Goal: Task Accomplishment & Management: Complete application form

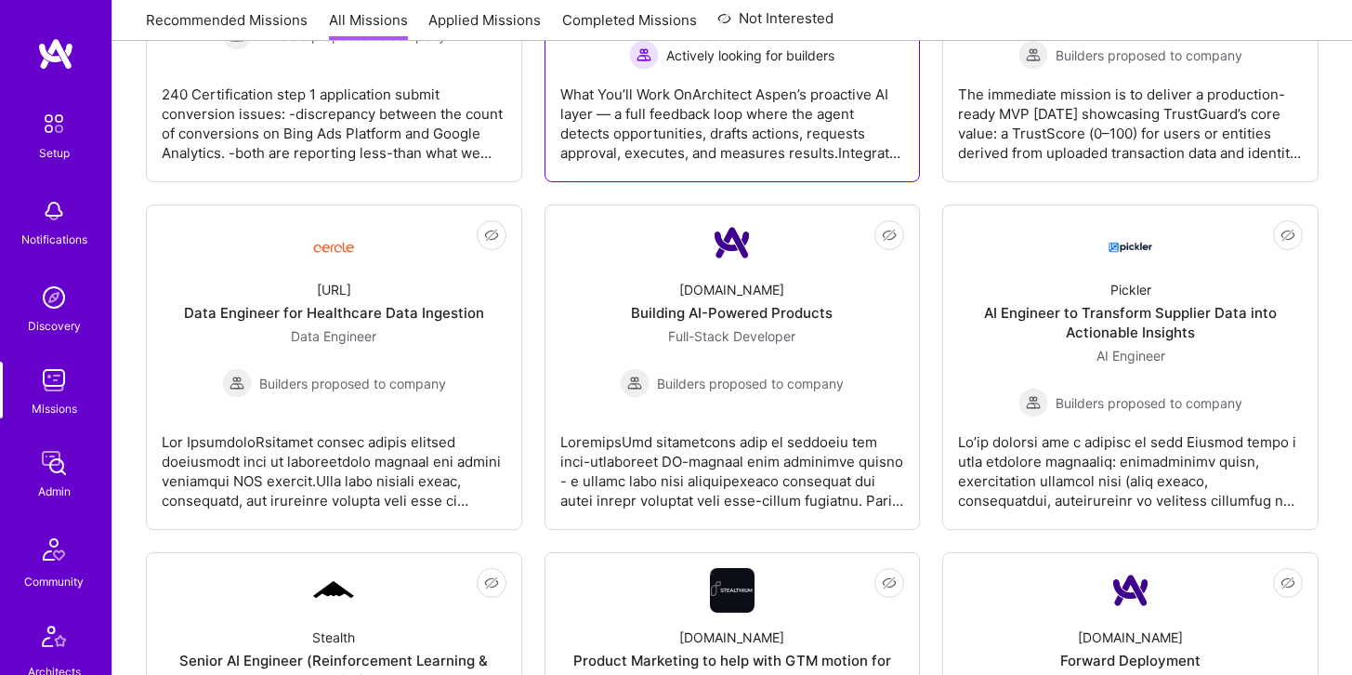
scroll to position [1248, 0]
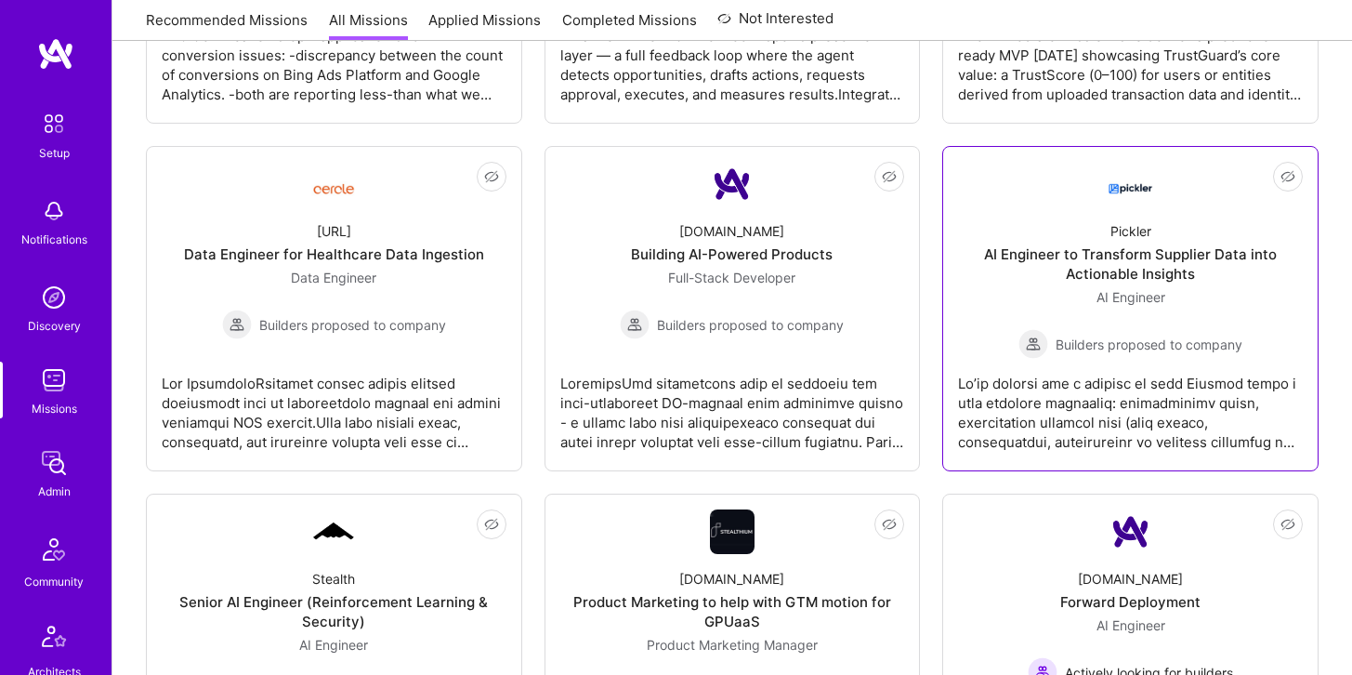
click at [1162, 253] on div "AI Engineer to Transform Supplier Data into Actionable Insights" at bounding box center [1130, 263] width 345 height 39
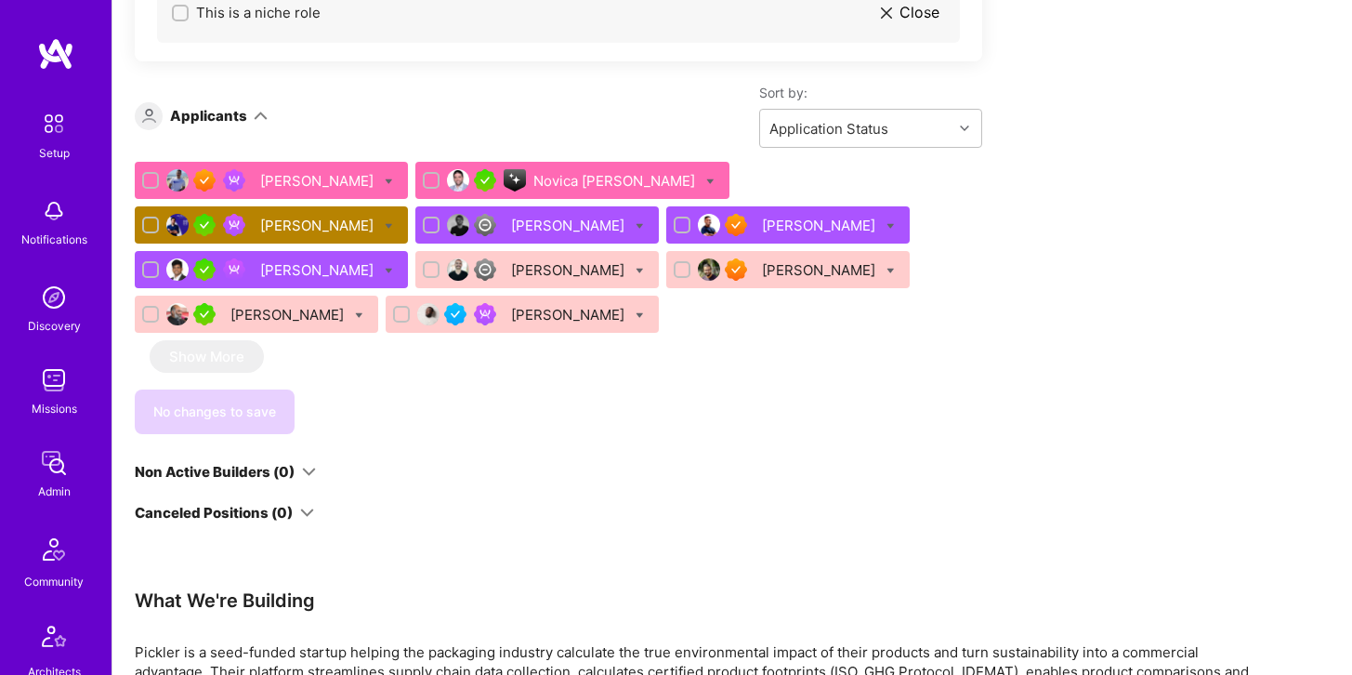
scroll to position [1275, 0]
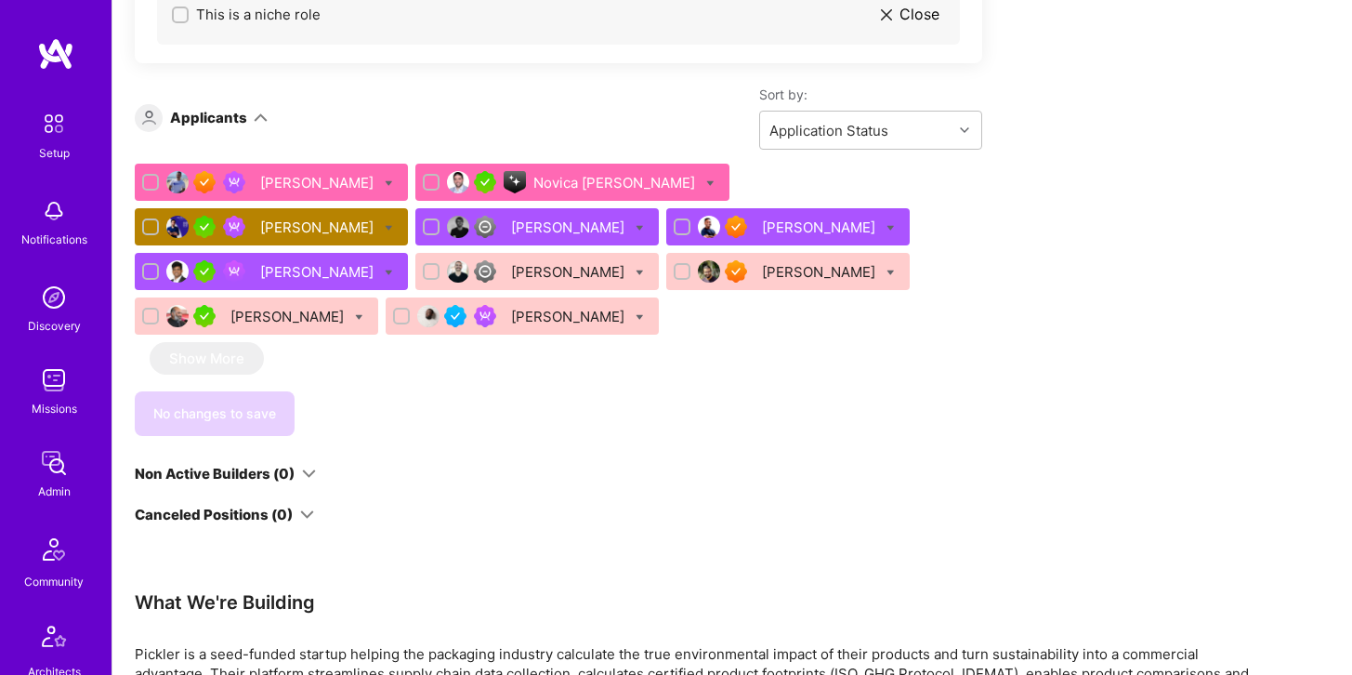
click at [408, 208] on div "[PERSON_NAME]" at bounding box center [271, 226] width 273 height 37
click at [377, 217] on div "[PERSON_NAME]" at bounding box center [318, 227] width 117 height 20
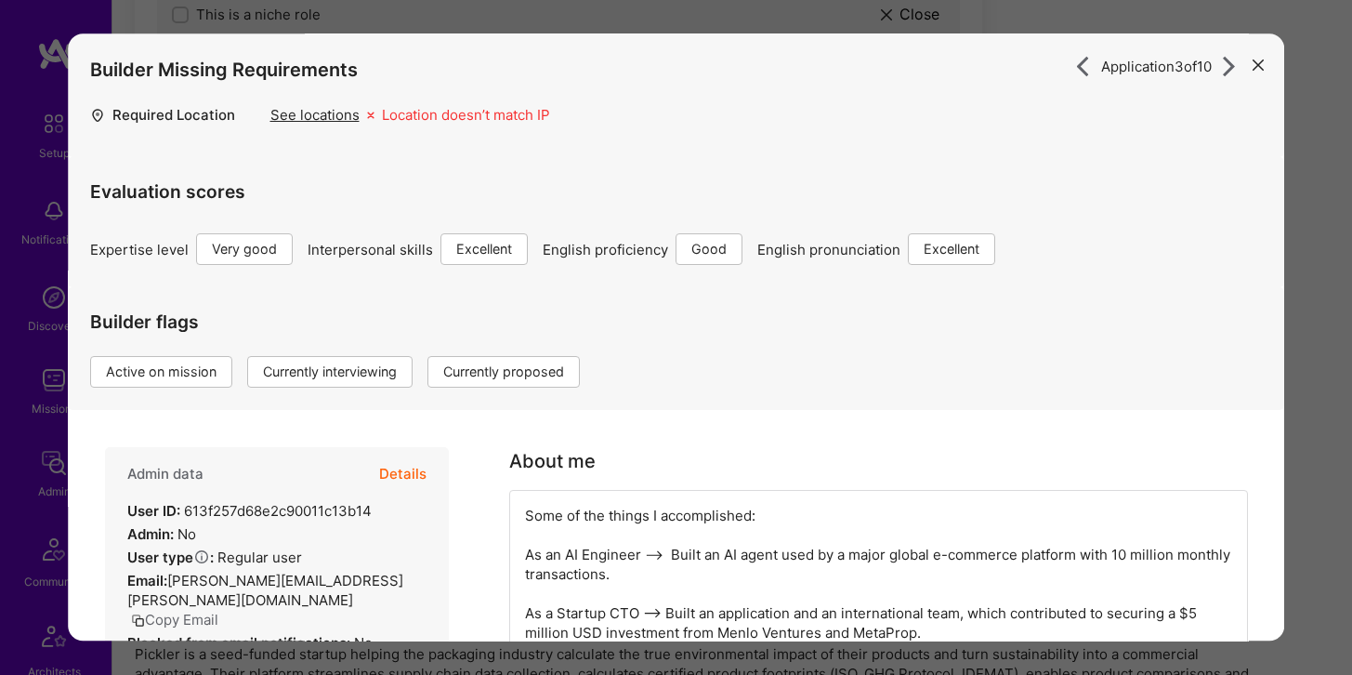
click at [407, 470] on button "Details" at bounding box center [402, 475] width 47 height 54
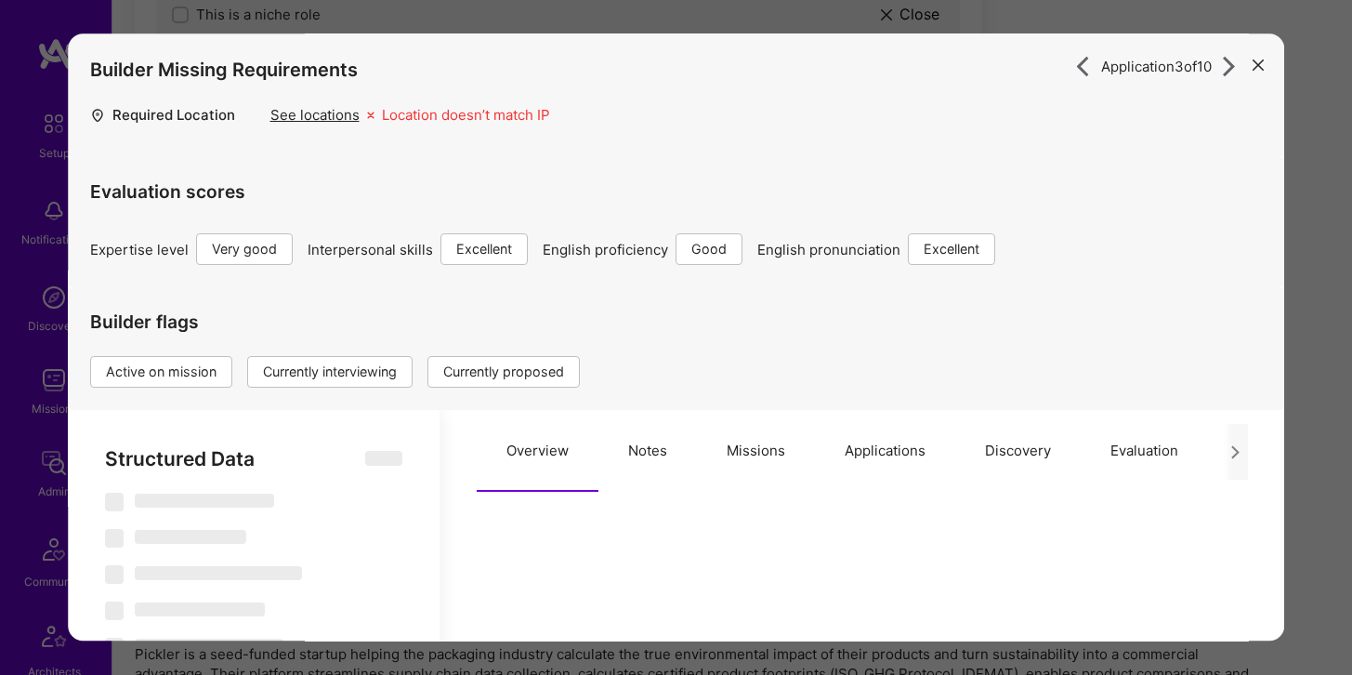
select select "Right Now"
select select "5"
select select "7"
select select "6"
select select "7"
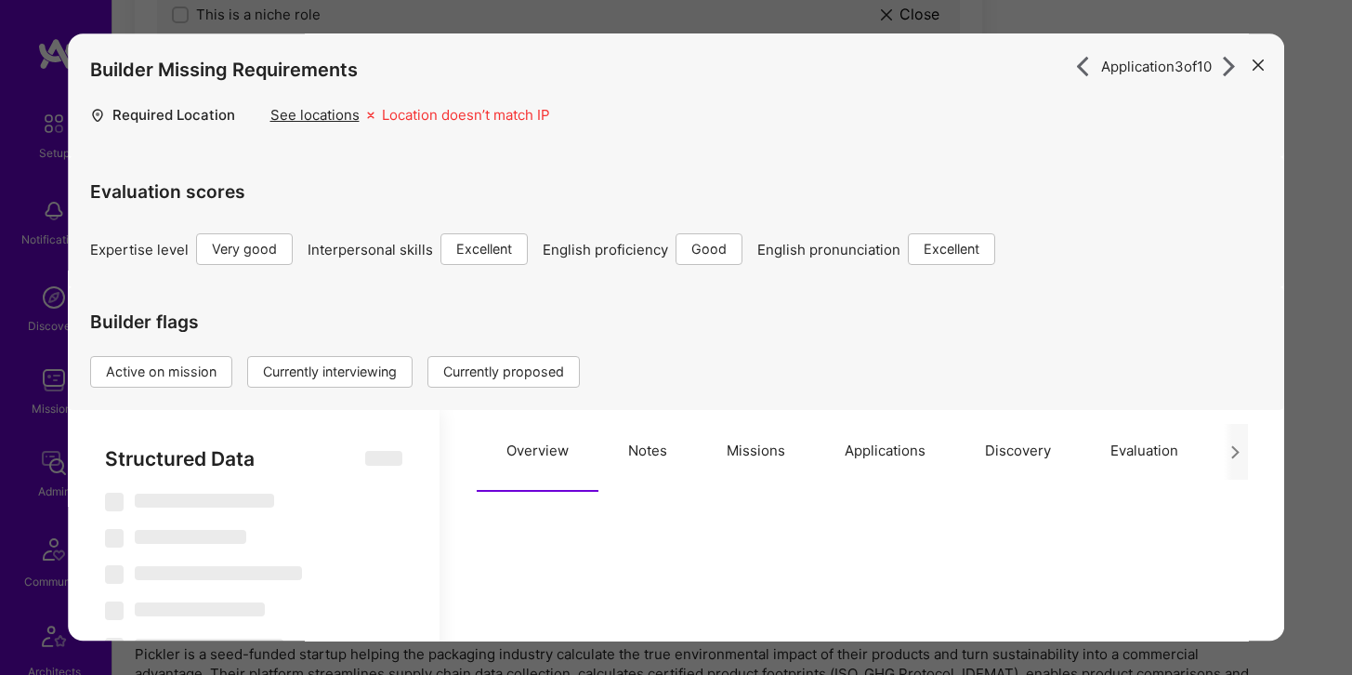
select select "SG"
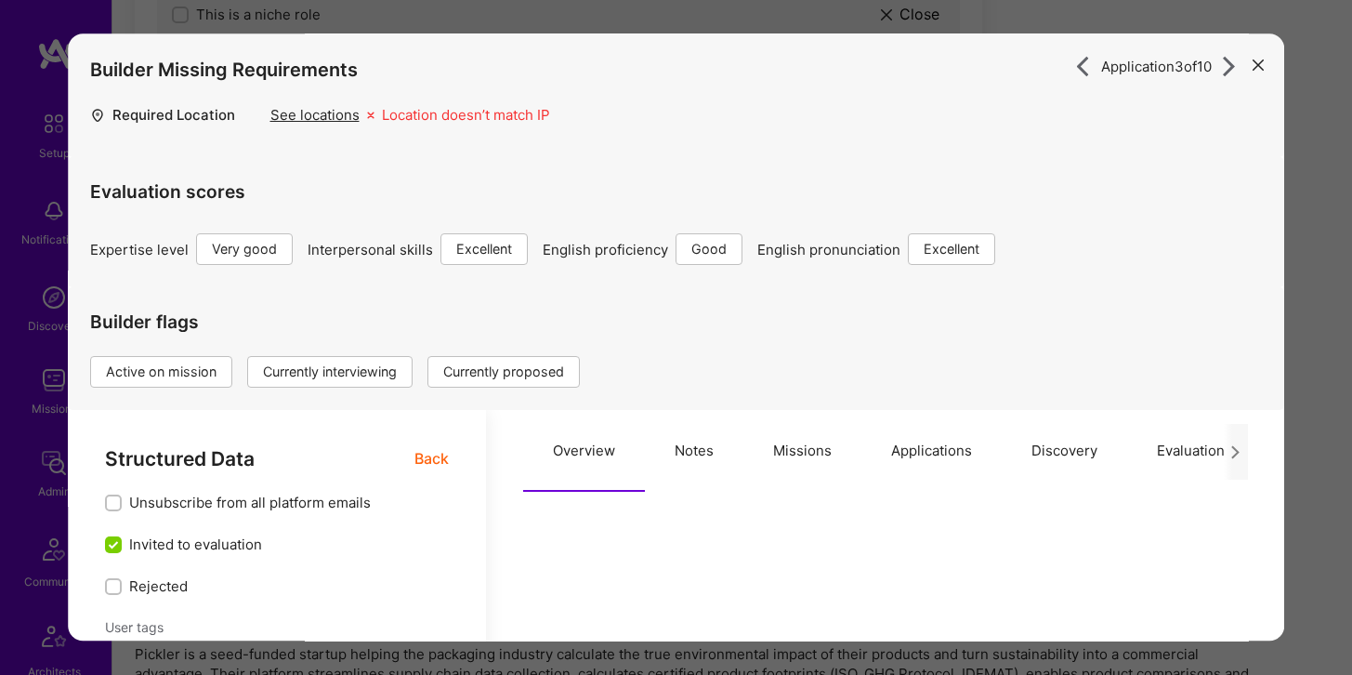
click at [795, 471] on button "Missions" at bounding box center [802, 452] width 118 height 82
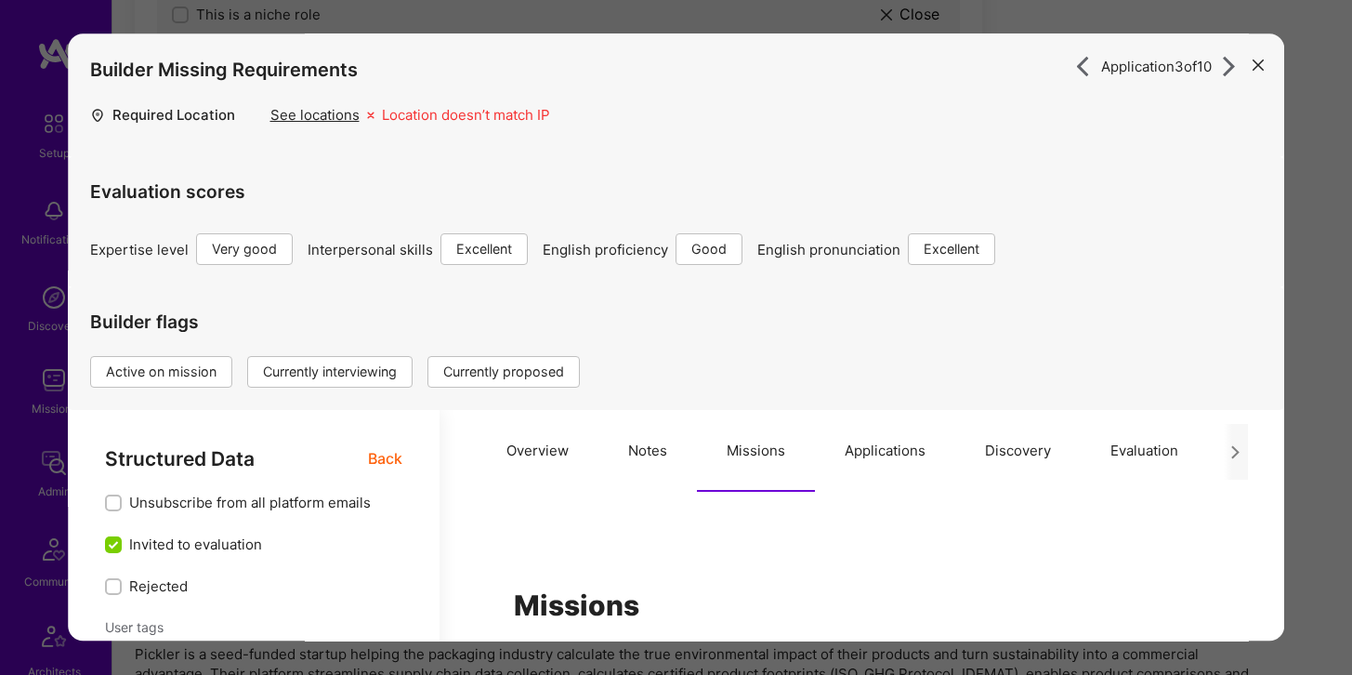
scroll to position [56, 0]
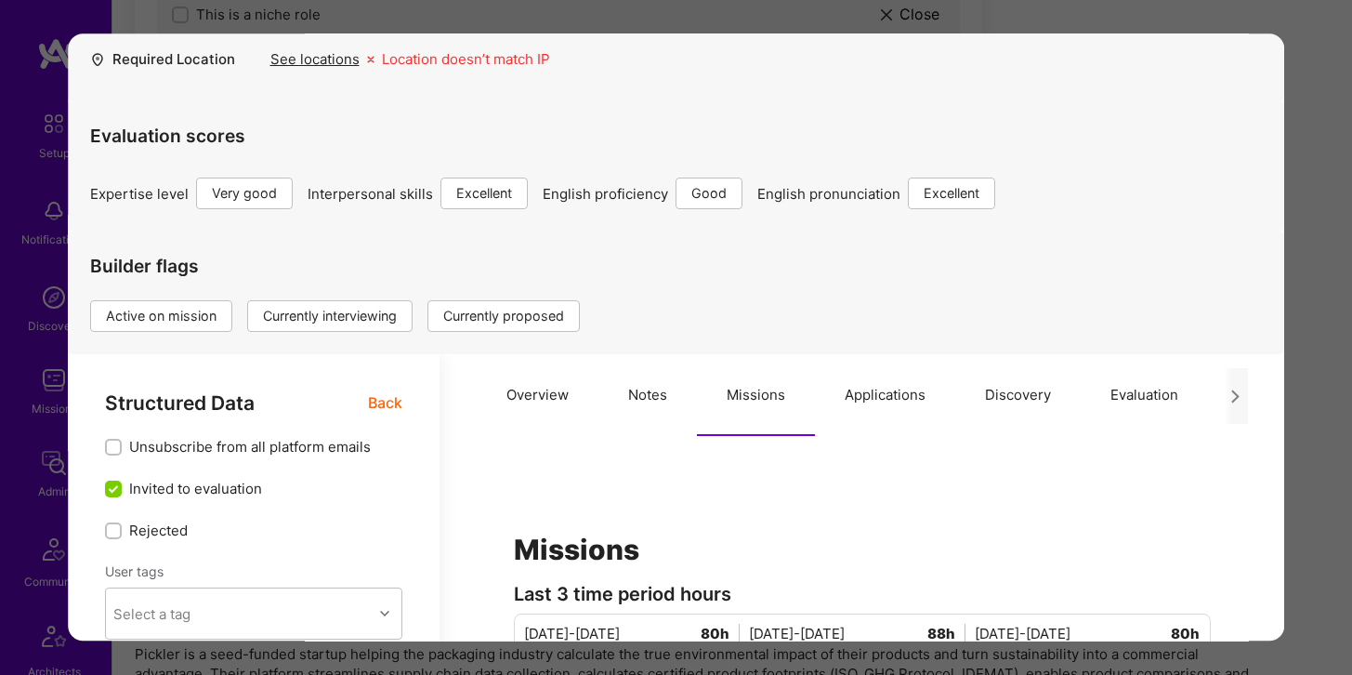
click at [899, 398] on button "Applications" at bounding box center [885, 396] width 140 height 82
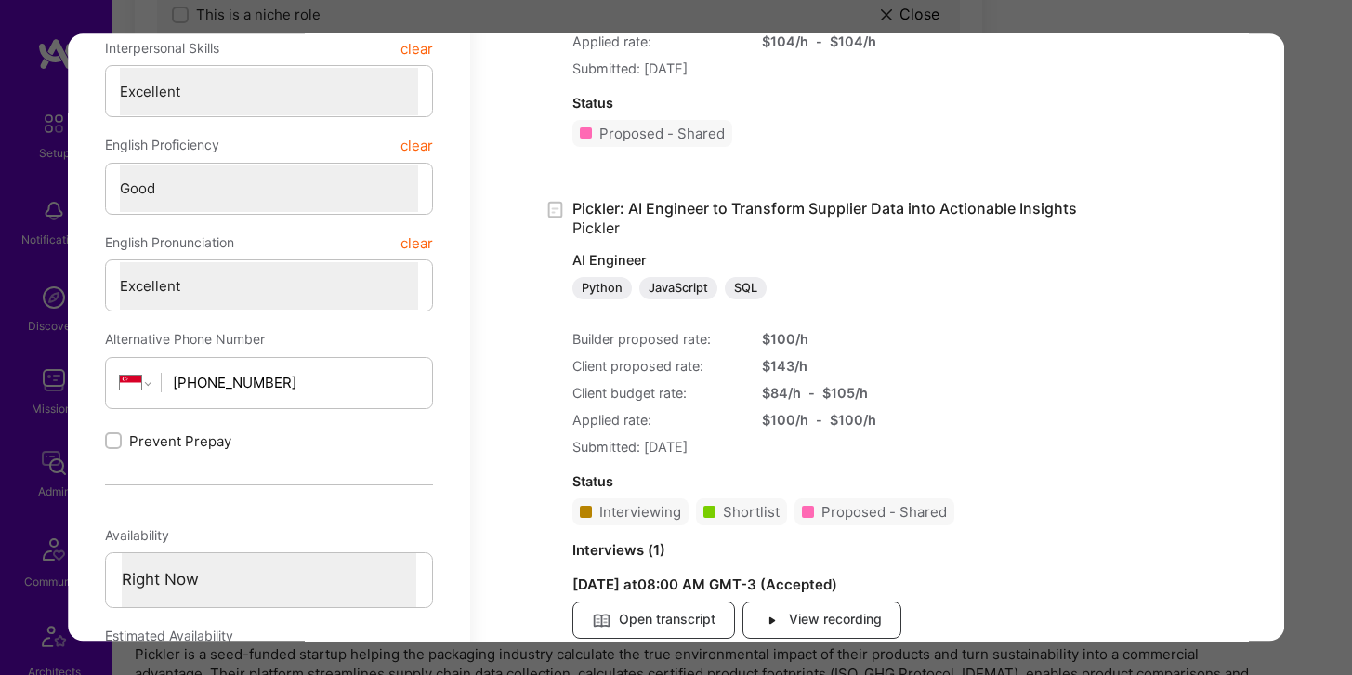
scroll to position [905, 0]
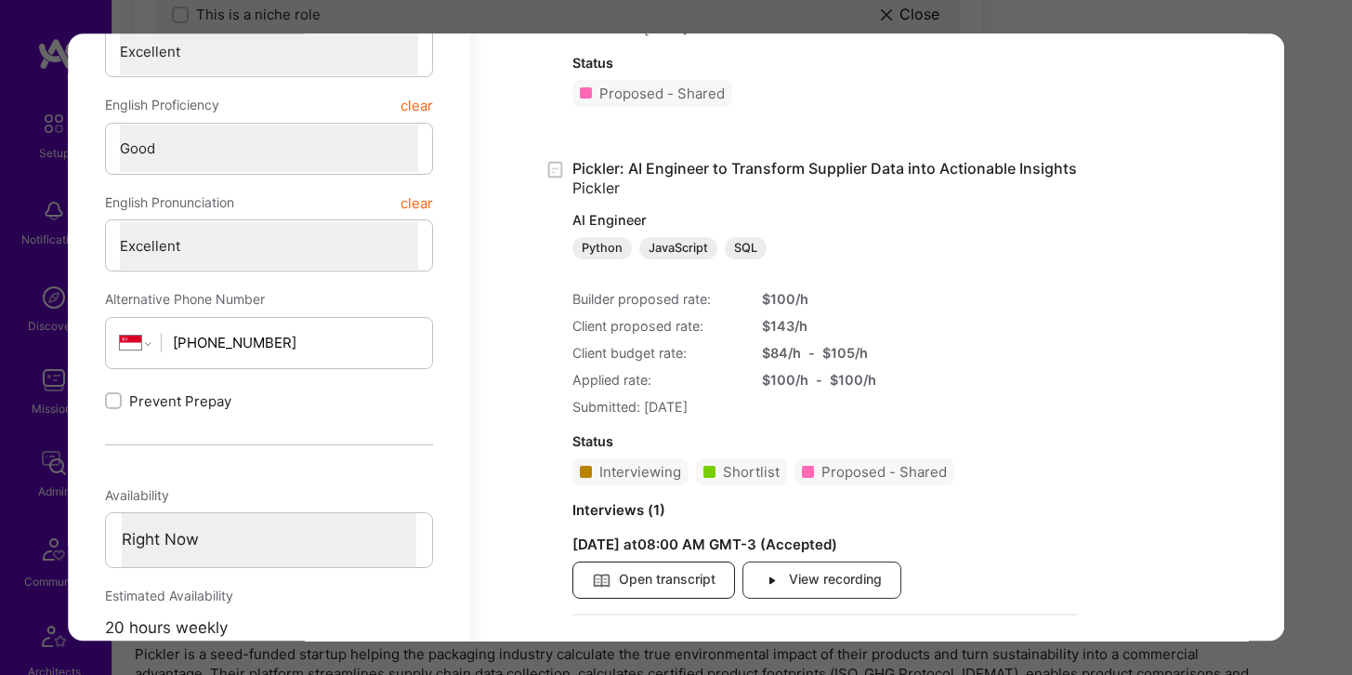
click at [670, 580] on span "Open transcript" at bounding box center [654, 581] width 124 height 20
click at [824, 584] on span "View recording" at bounding box center [822, 581] width 120 height 20
